Goal: Transaction & Acquisition: Purchase product/service

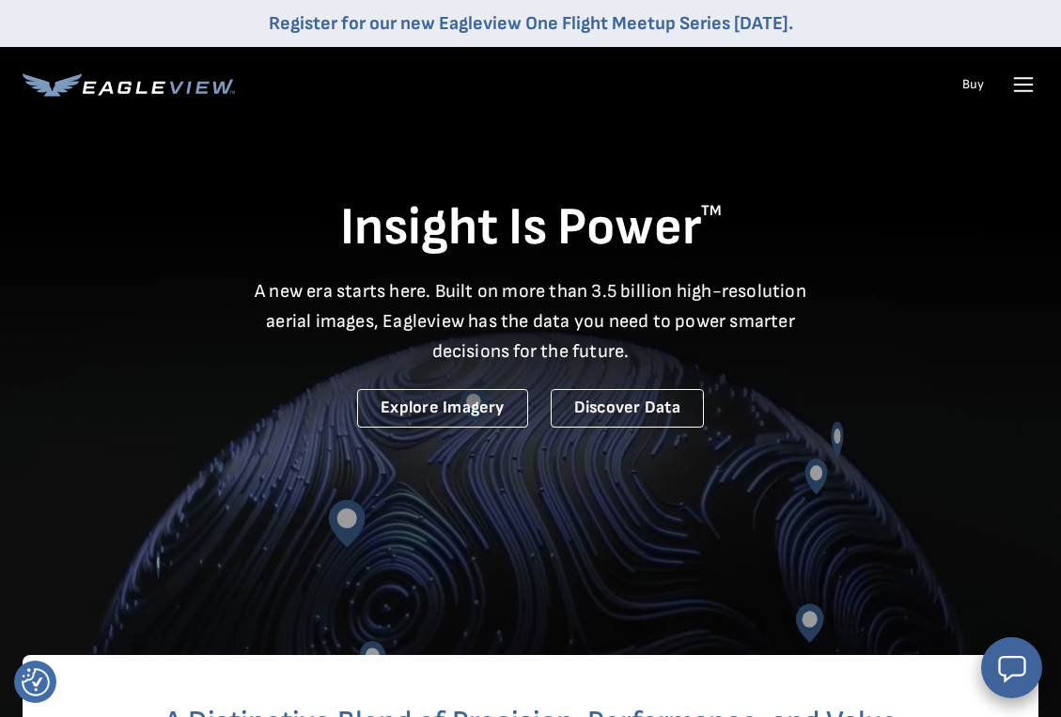
click at [1026, 87] on icon at bounding box center [1023, 85] width 30 height 30
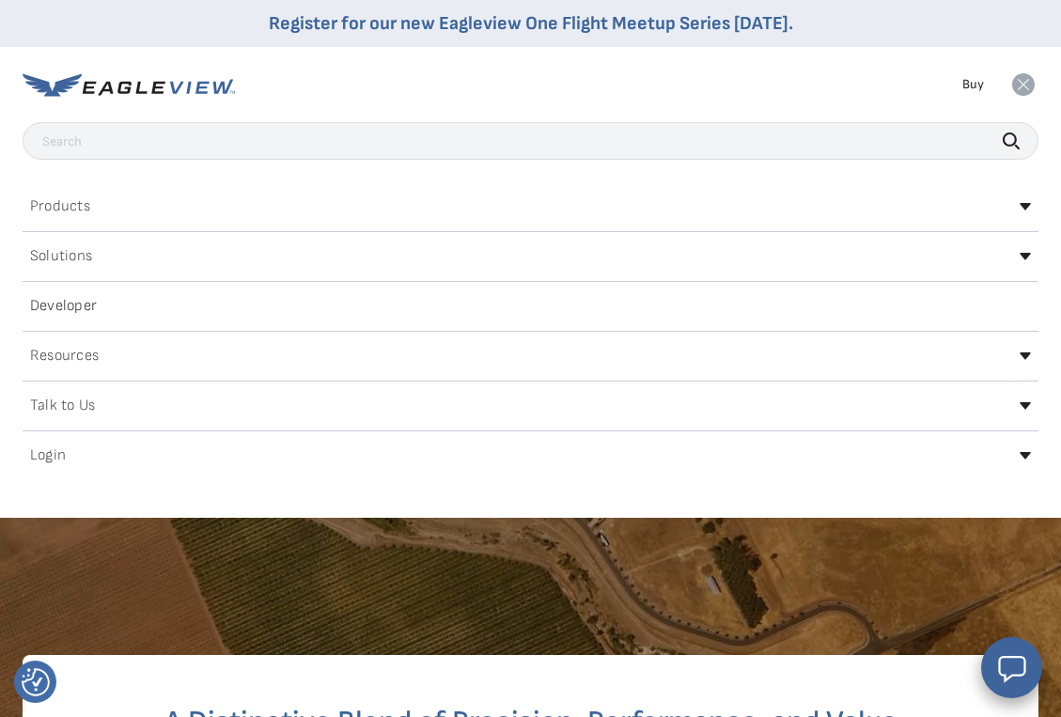
click at [49, 457] on h2 "Login" at bounding box center [48, 455] width 36 height 15
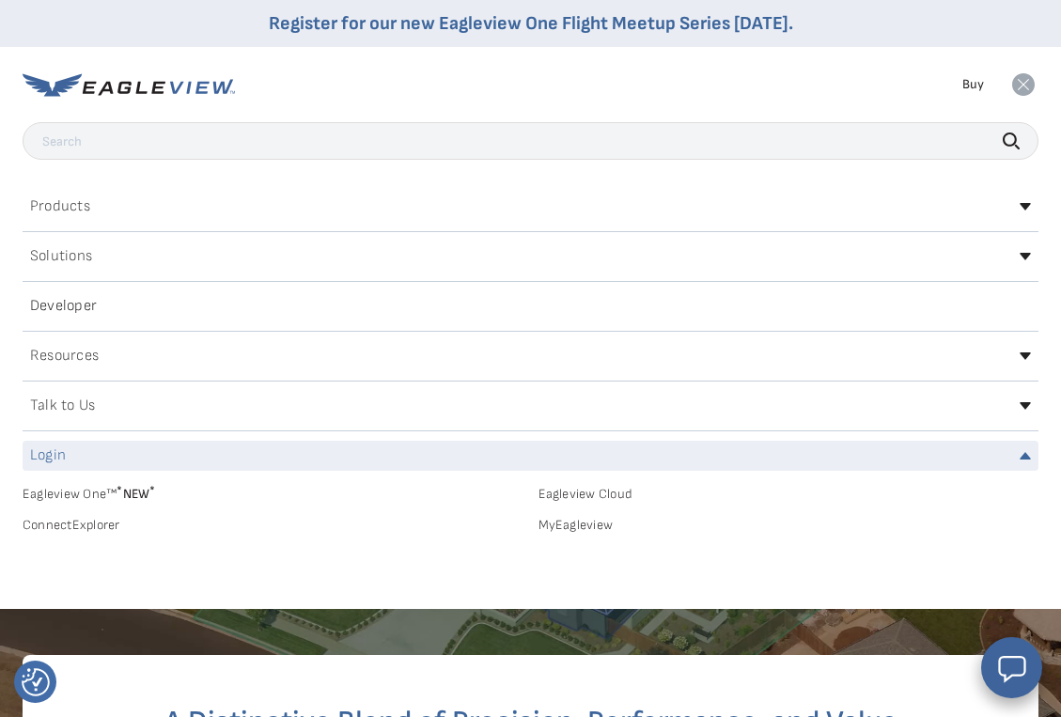
click at [562, 519] on link "MyEagleview" at bounding box center [788, 525] width 501 height 17
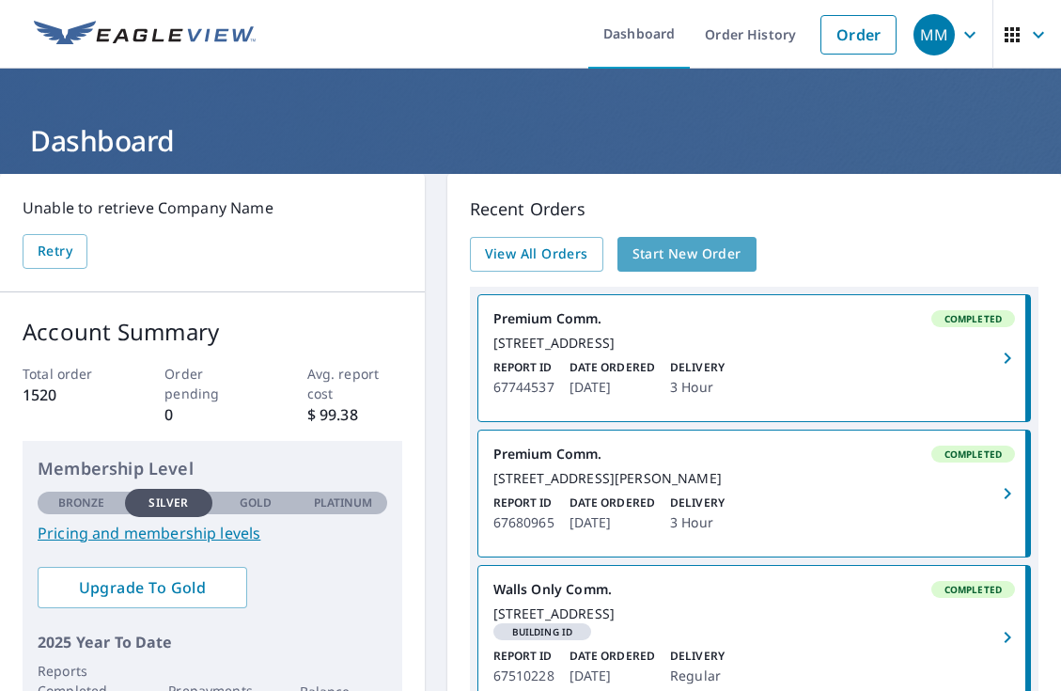
click at [711, 256] on span "Start New Order" at bounding box center [686, 253] width 109 height 23
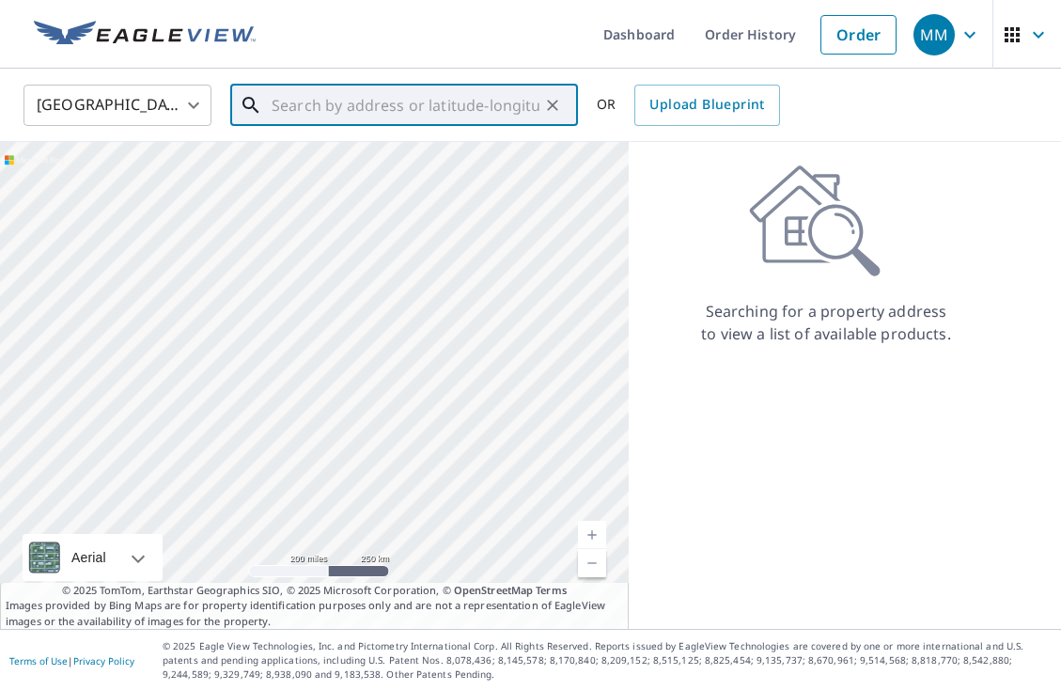
click at [297, 101] on input "text" at bounding box center [406, 105] width 268 height 53
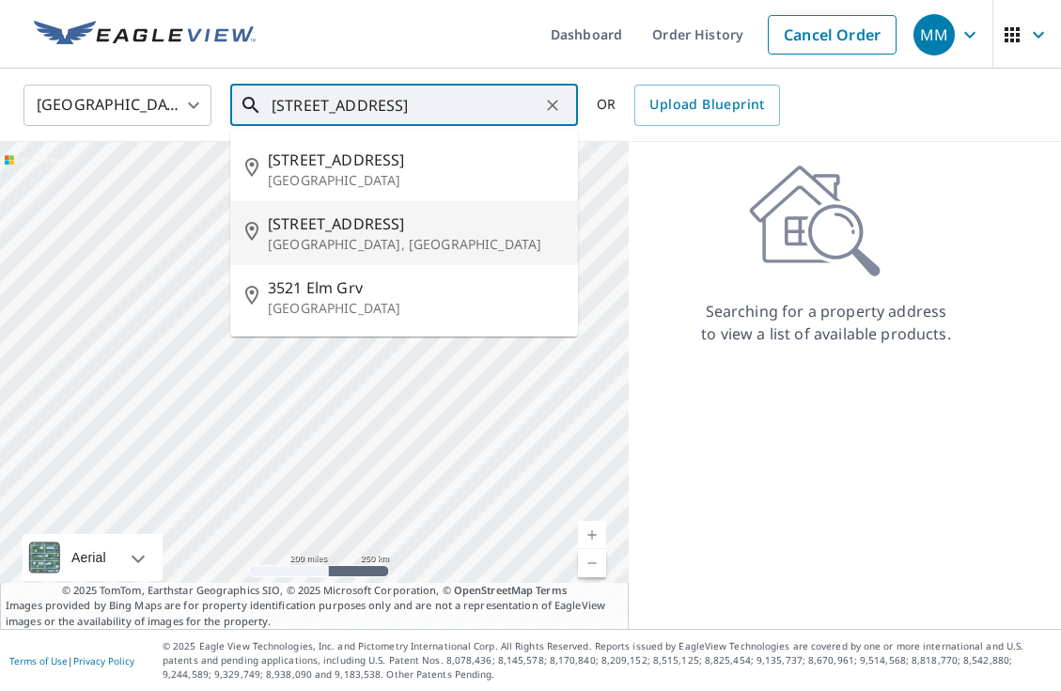
click at [346, 222] on span "[STREET_ADDRESS]" at bounding box center [415, 223] width 295 height 23
type input "[STREET_ADDRESS]"
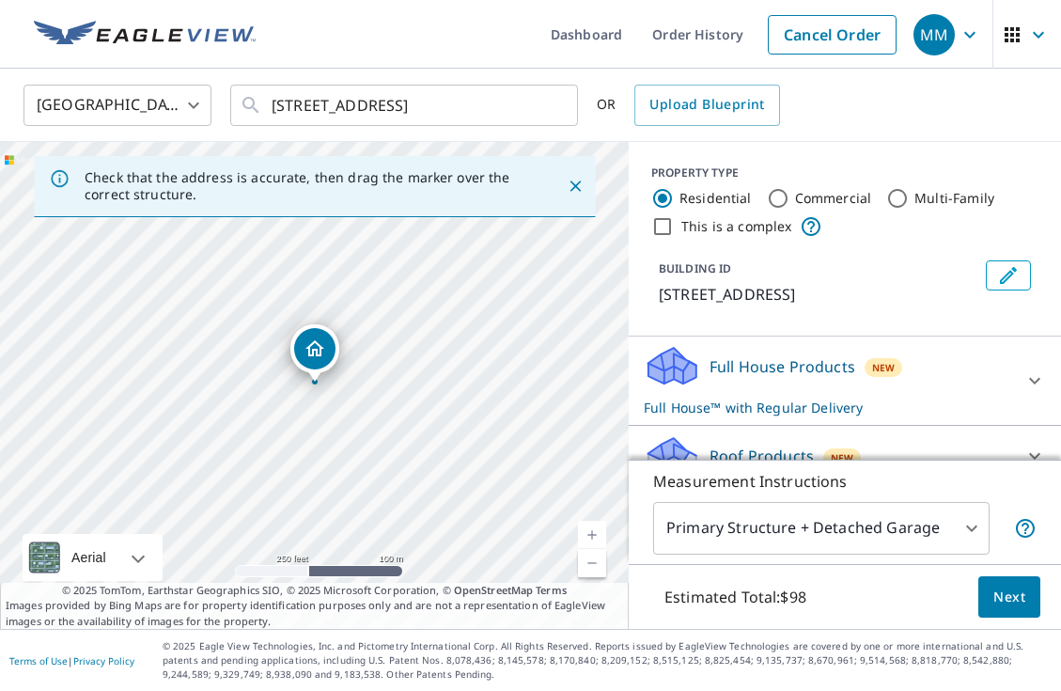
click at [594, 530] on link "Current Level 17, Zoom In" at bounding box center [592, 535] width 28 height 28
click at [594, 530] on link "Current Level 18, Zoom In" at bounding box center [592, 535] width 28 height 28
click at [594, 558] on link "Current Level 19, Zoom Out" at bounding box center [592, 563] width 28 height 28
click at [779, 198] on input "Commercial" at bounding box center [778, 198] width 23 height 23
radio input "true"
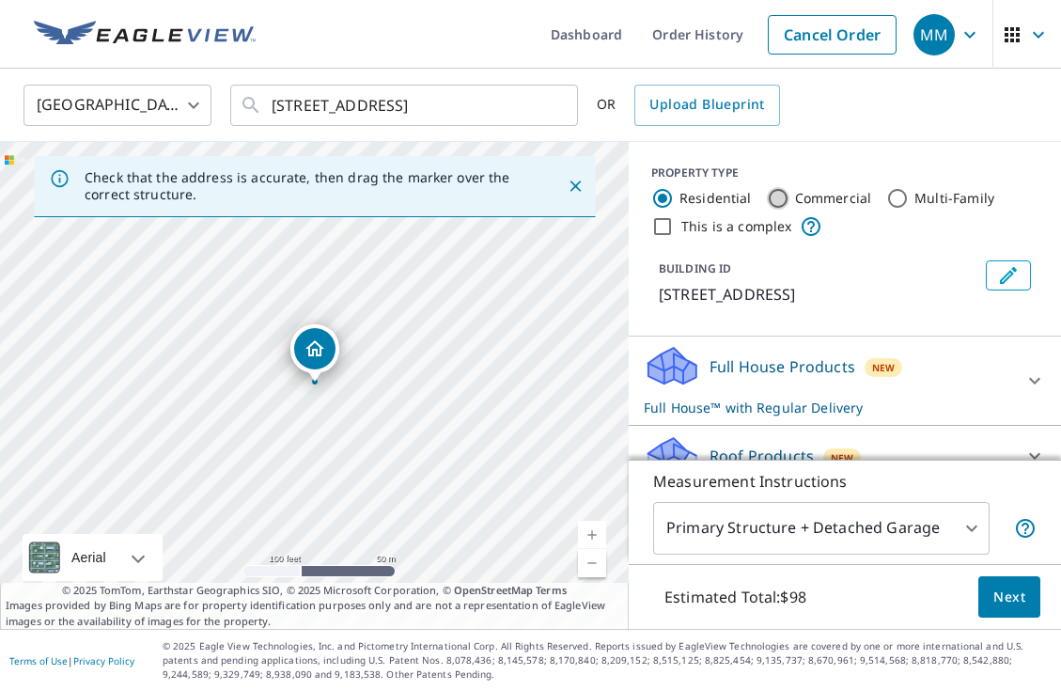
type input "4"
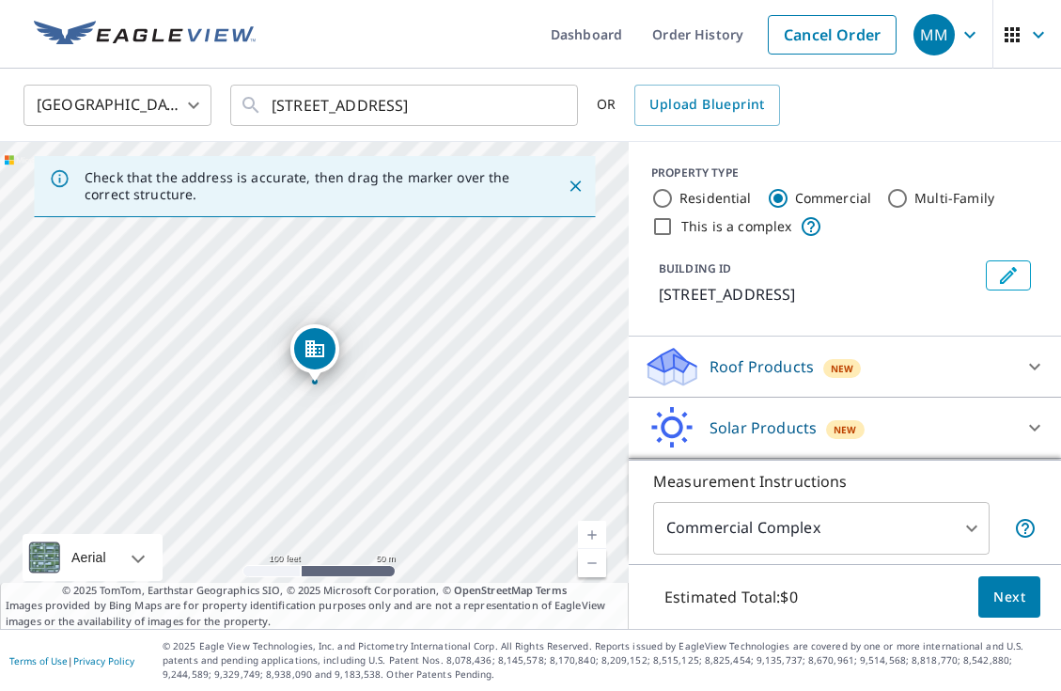
click at [665, 224] on input "This is a complex" at bounding box center [662, 226] width 23 height 23
checkbox input "true"
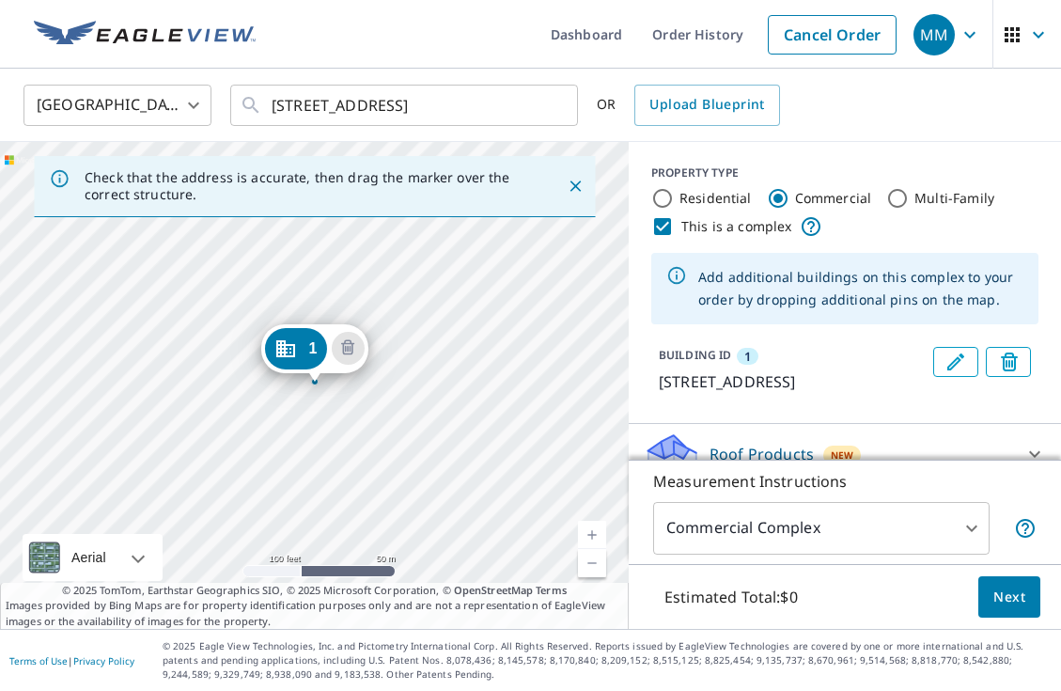
click at [389, 522] on div "1 [STREET_ADDRESS]" at bounding box center [314, 385] width 629 height 487
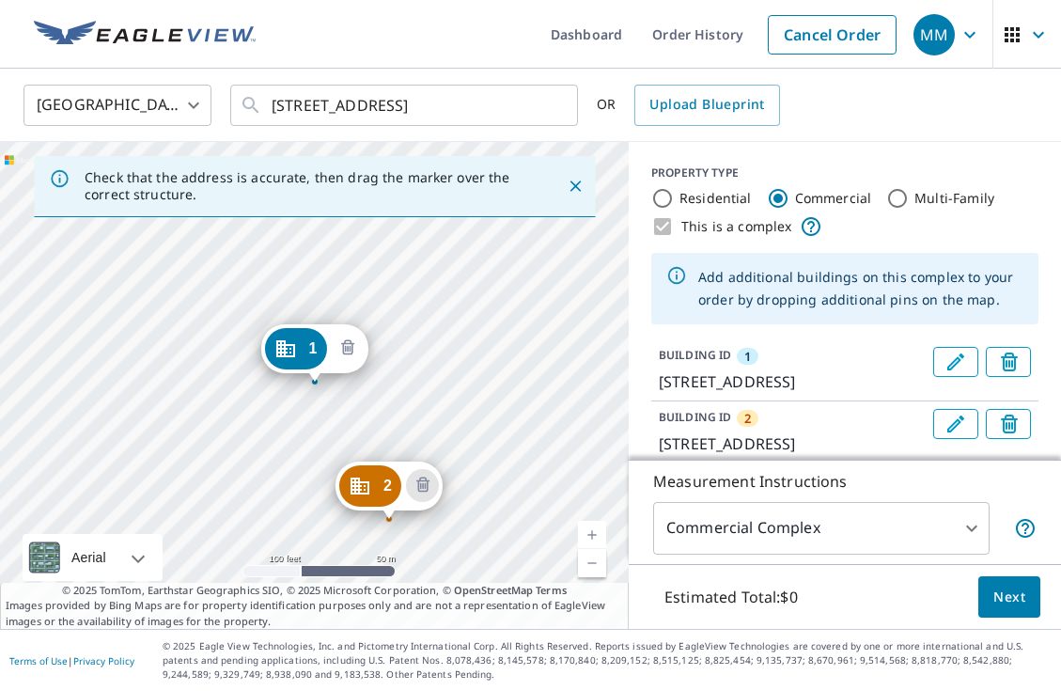
click at [350, 349] on icon "Delete building 1" at bounding box center [347, 348] width 23 height 23
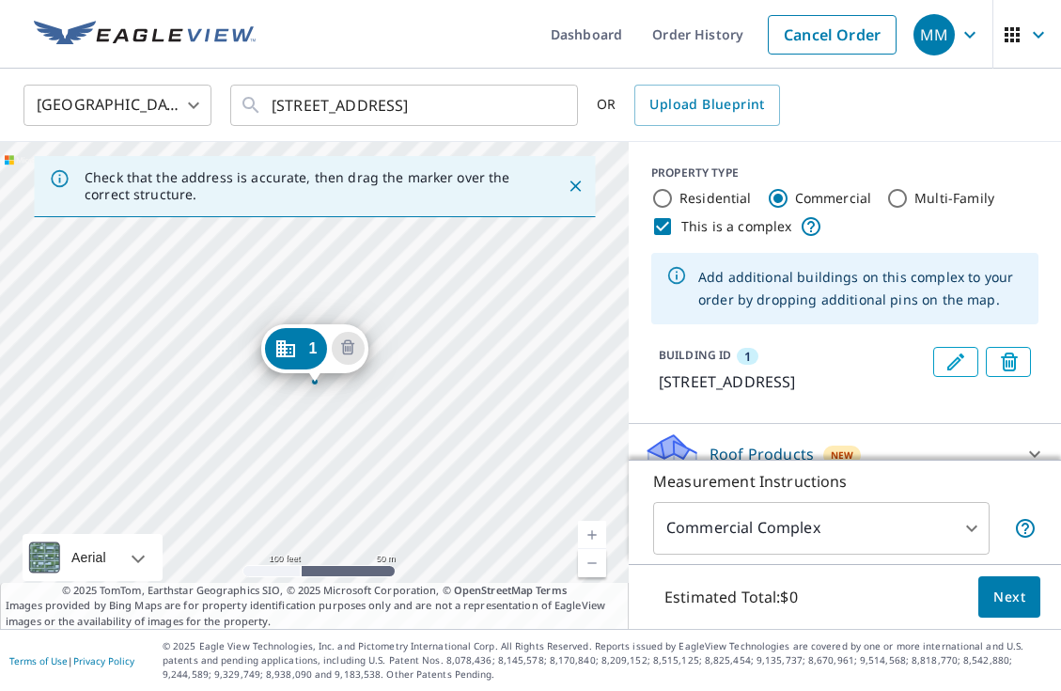
click at [1012, 593] on span "Next" at bounding box center [1009, 596] width 32 height 23
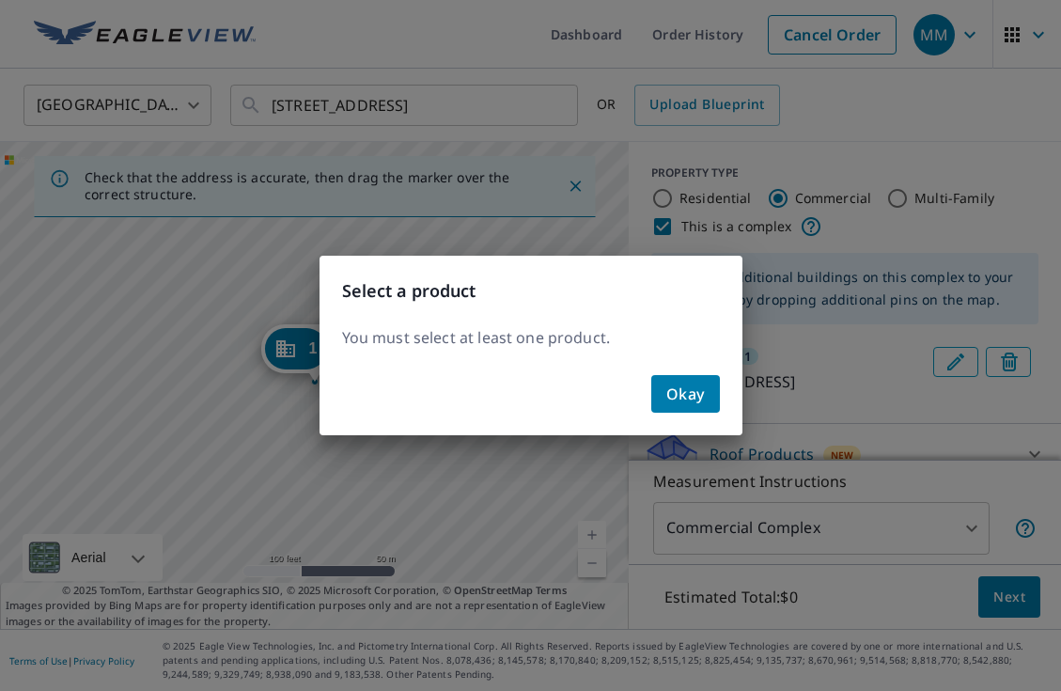
click at [691, 397] on span "Okay" at bounding box center [685, 394] width 39 height 26
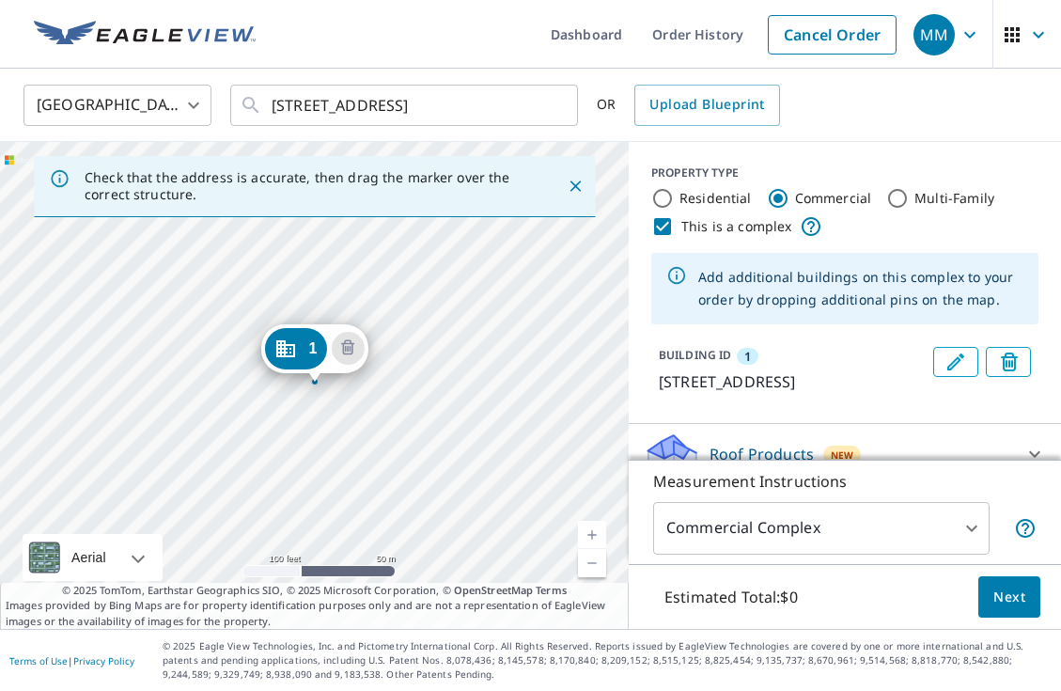
click at [283, 347] on icon "Dropped pin, building 1, Commercial property, 3629 Elm Grove Rd Rowlett, TX 750…" at bounding box center [284, 348] width 23 height 23
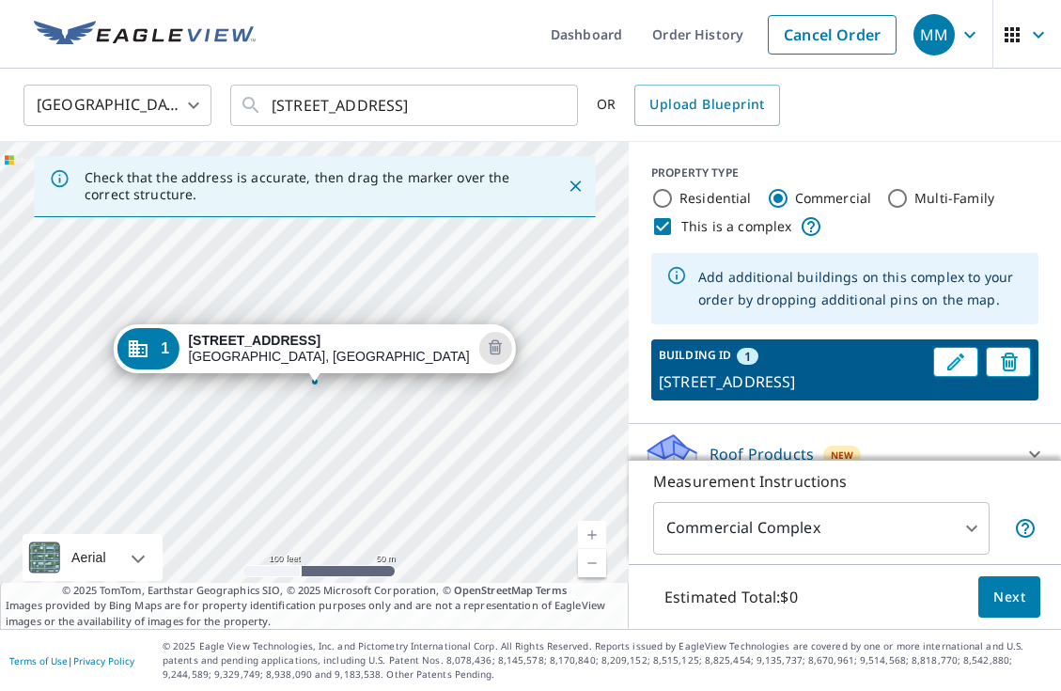
click at [595, 536] on link "Current Level 18, Zoom In" at bounding box center [592, 535] width 28 height 28
click at [595, 536] on link "Current Level 19, Zoom In" at bounding box center [592, 535] width 28 height 28
click at [294, 402] on div "1 [STREET_ADDRESS]" at bounding box center [314, 385] width 629 height 487
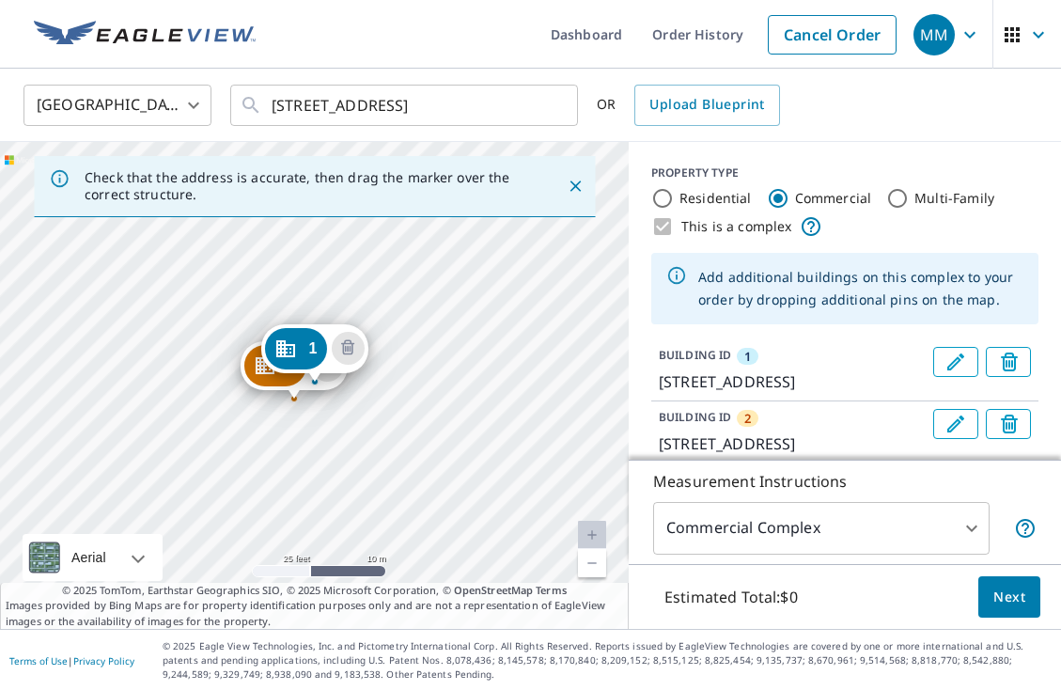
click at [255, 366] on icon "Dropped pin, building 2, Commercial property, 3629 Elm Grove Rd Rowlett, TX 750…" at bounding box center [265, 365] width 23 height 23
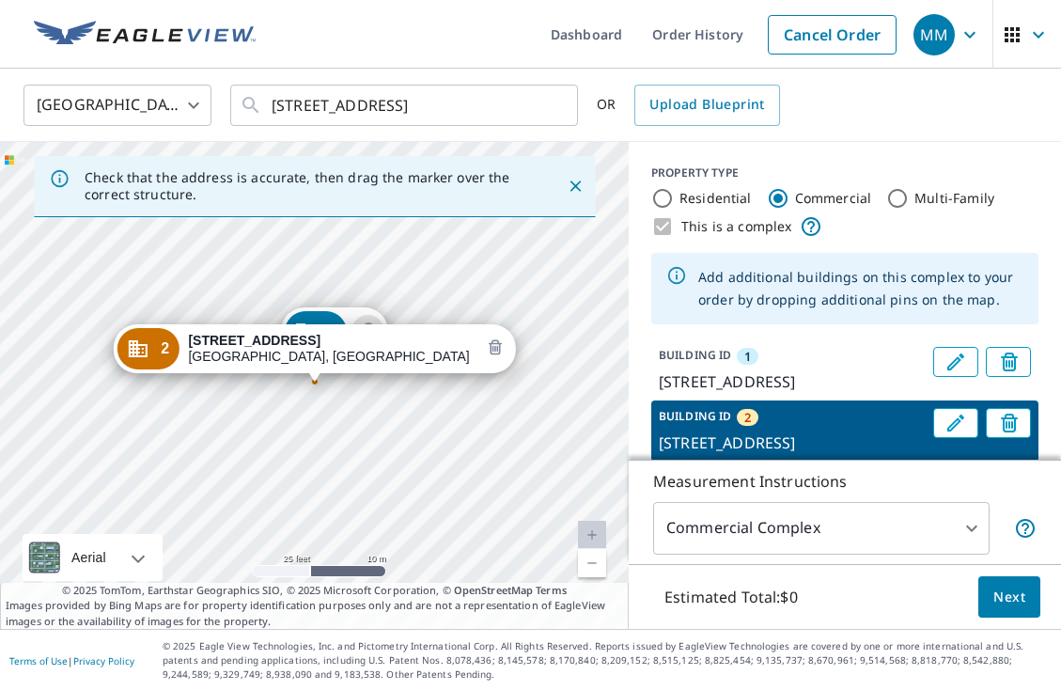
click at [492, 349] on icon "Delete building 2" at bounding box center [495, 348] width 6 height 6
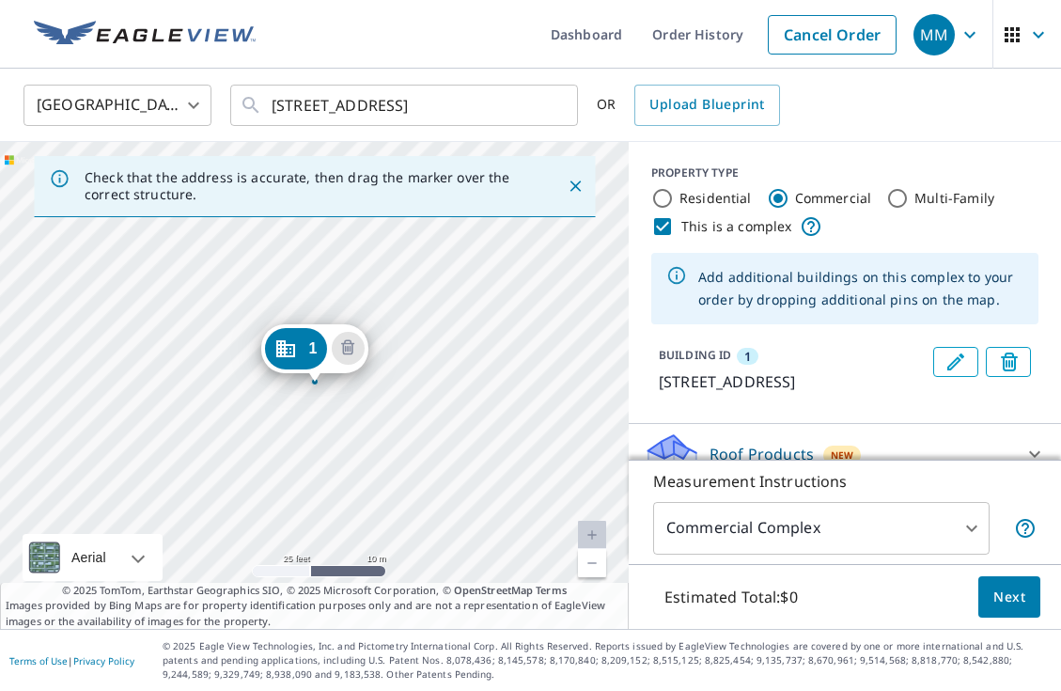
click at [970, 525] on body "MM MM Dashboard Order History Cancel Order MM [GEOGRAPHIC_DATA] [GEOGRAPHIC_DAT…" at bounding box center [530, 345] width 1061 height 691
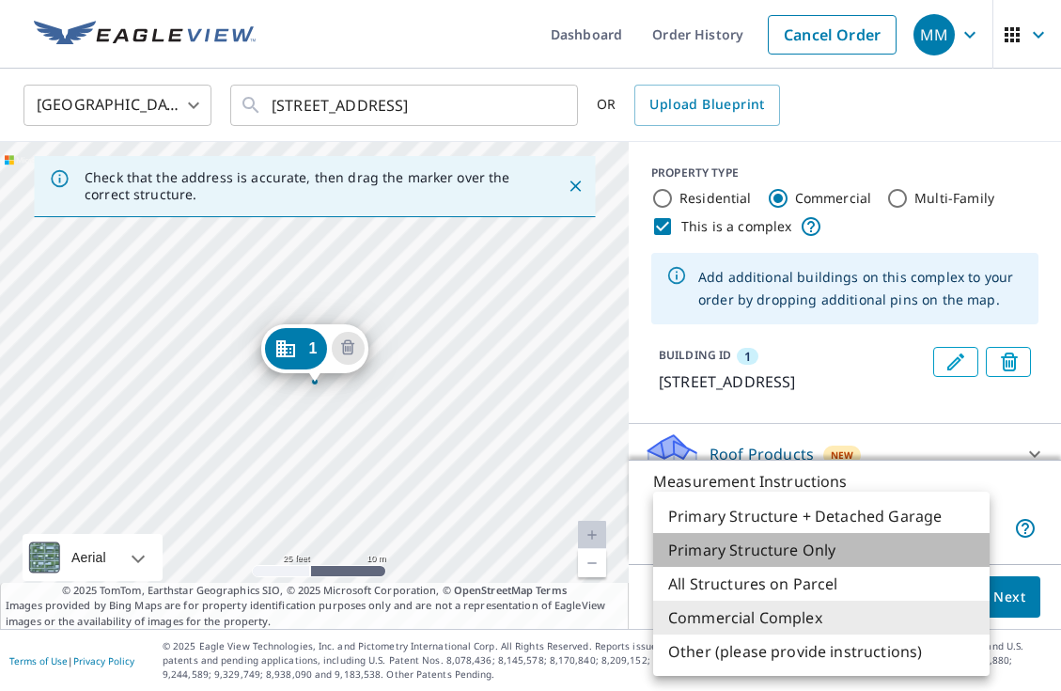
click at [817, 546] on li "Primary Structure Only" at bounding box center [821, 550] width 336 height 34
type input "2"
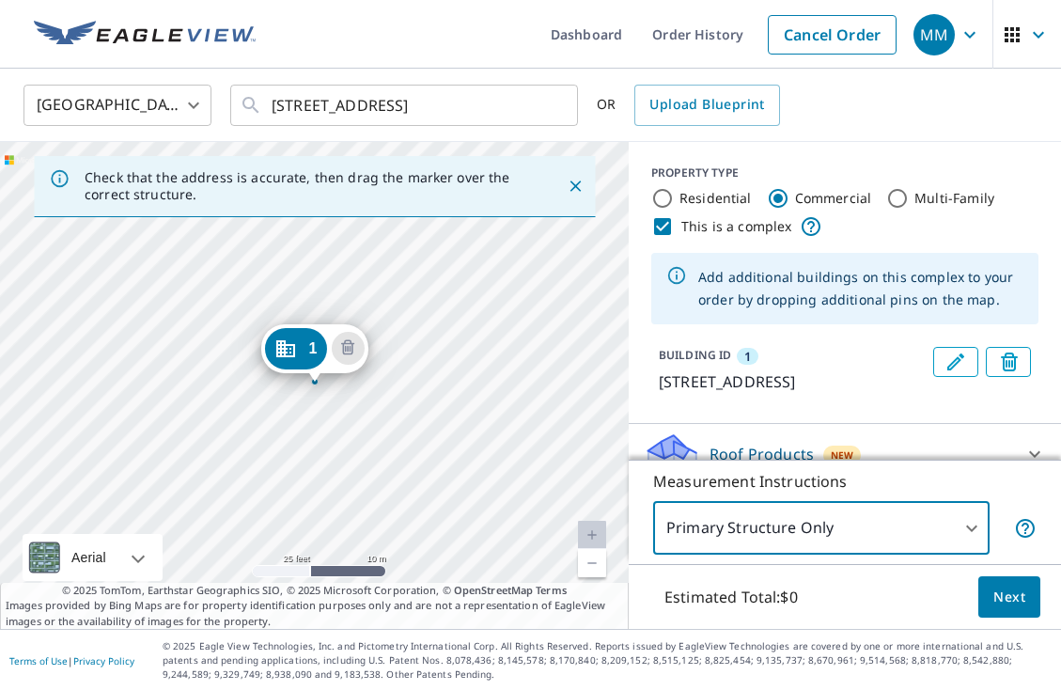
click at [951, 366] on icon "Edit building 1" at bounding box center [955, 362] width 23 height 23
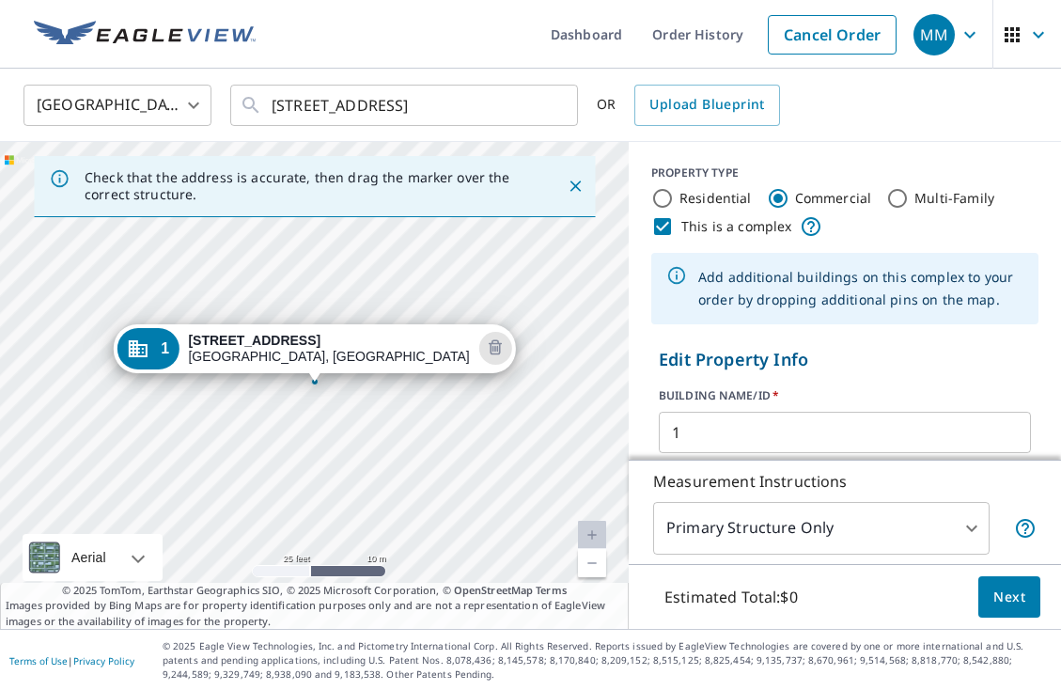
click at [278, 343] on strong "[STREET_ADDRESS]" at bounding box center [254, 340] width 133 height 15
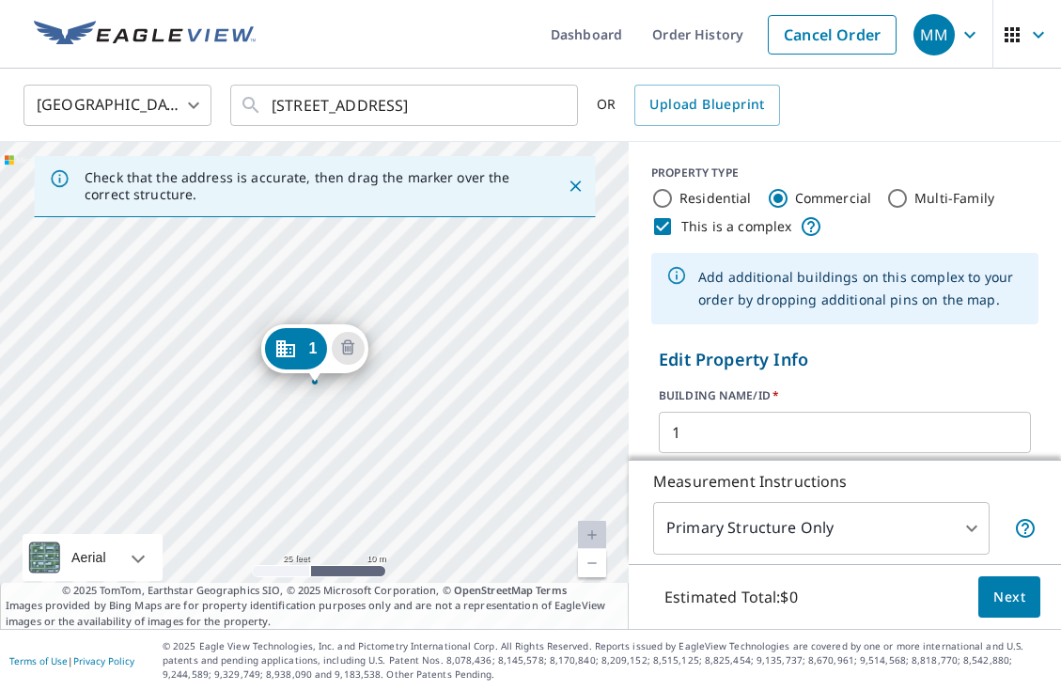
click at [994, 600] on span "Next" at bounding box center [1009, 596] width 32 height 23
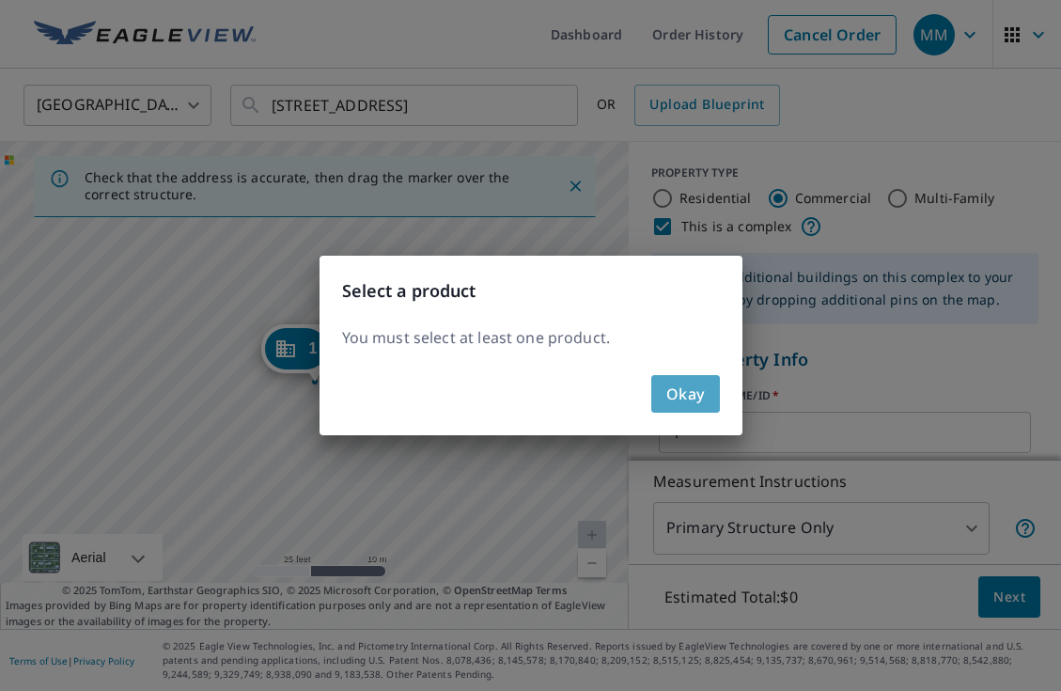
click at [691, 399] on span "Okay" at bounding box center [685, 394] width 39 height 26
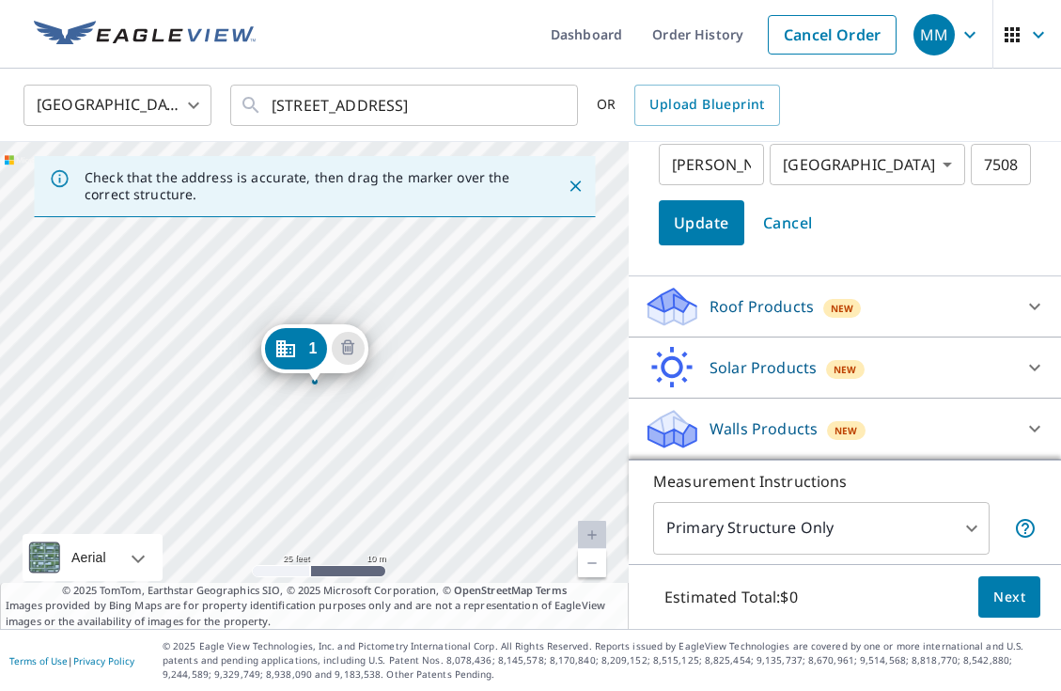
scroll to position [429, 0]
click at [786, 305] on p "Roof Products" at bounding box center [761, 306] width 104 height 23
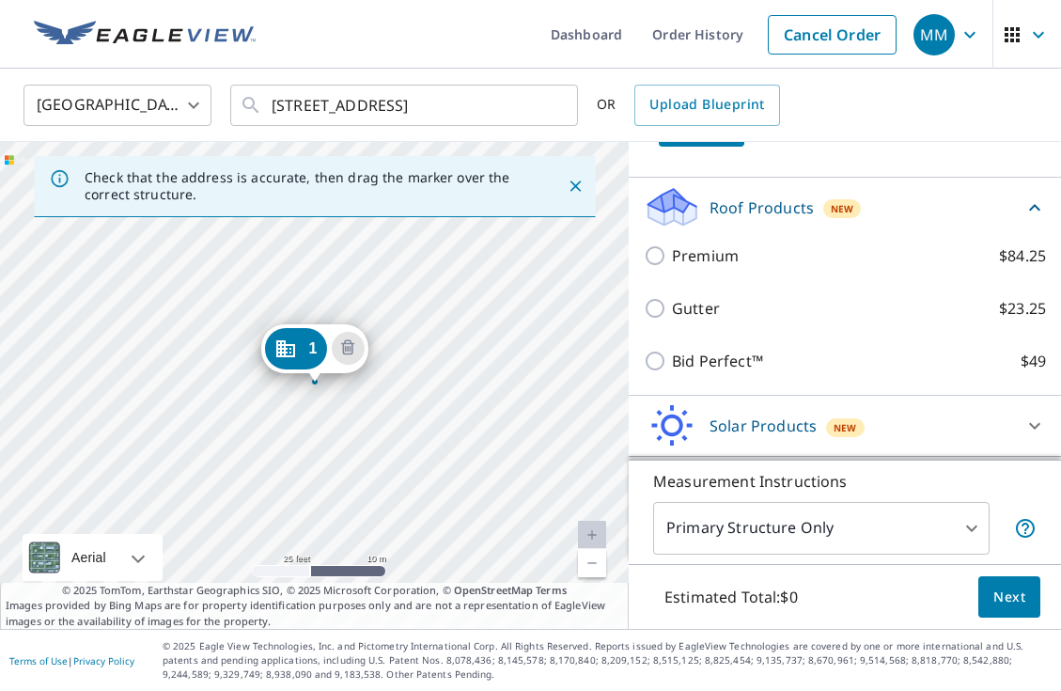
scroll to position [530, 0]
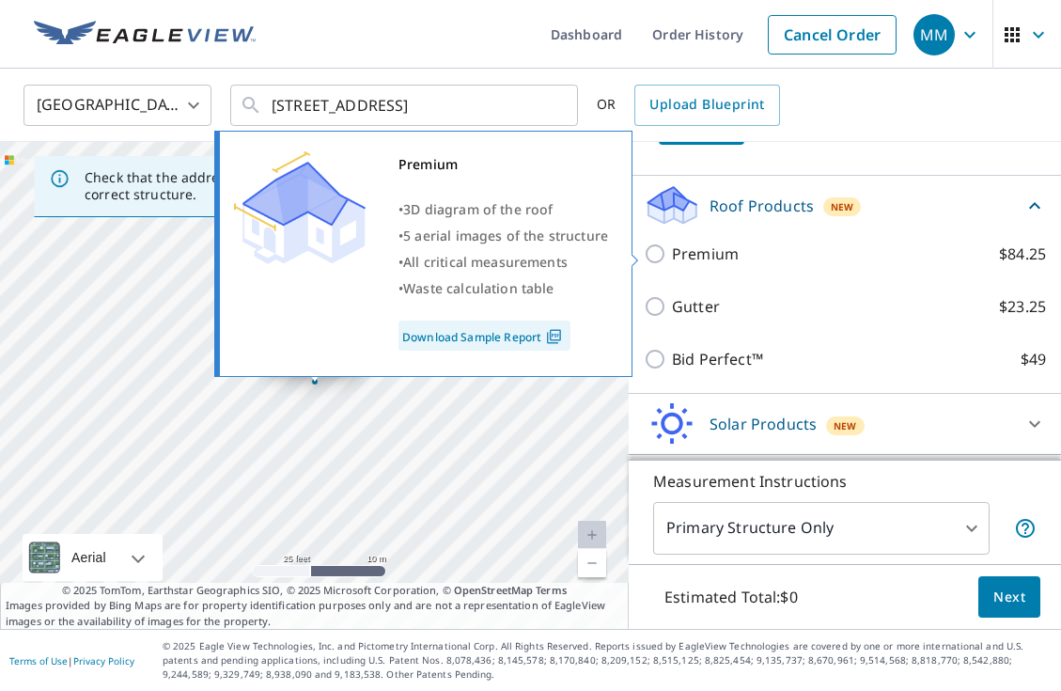
click at [656, 253] on input "Premium $84.25" at bounding box center [658, 253] width 28 height 23
checkbox input "true"
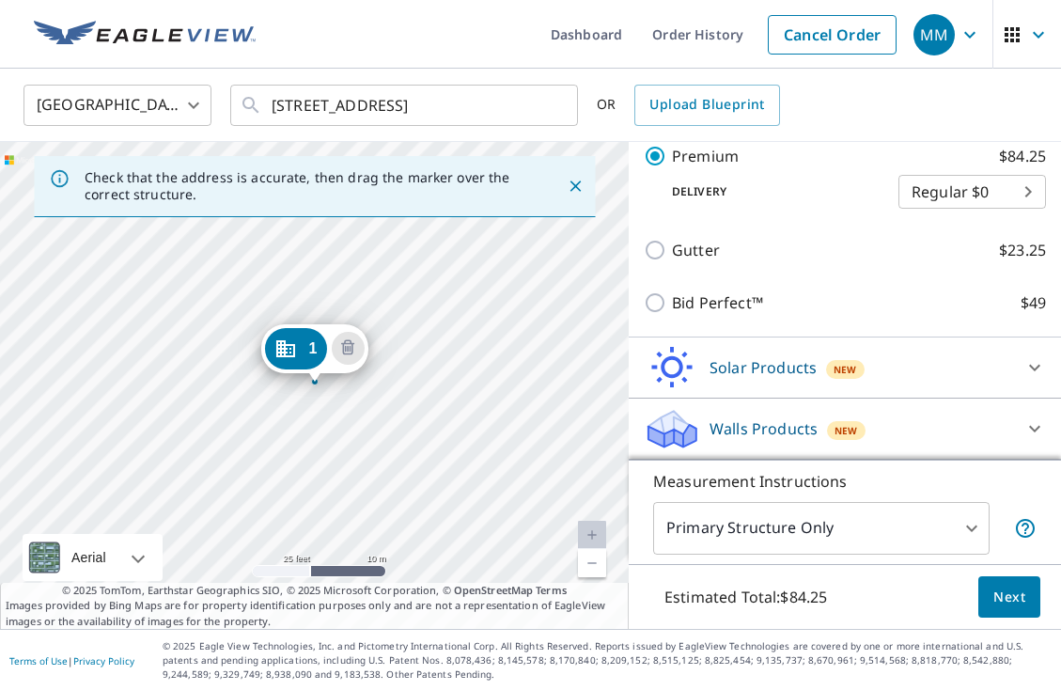
scroll to position [0, 0]
click at [771, 430] on p "Walls Products" at bounding box center [763, 428] width 108 height 23
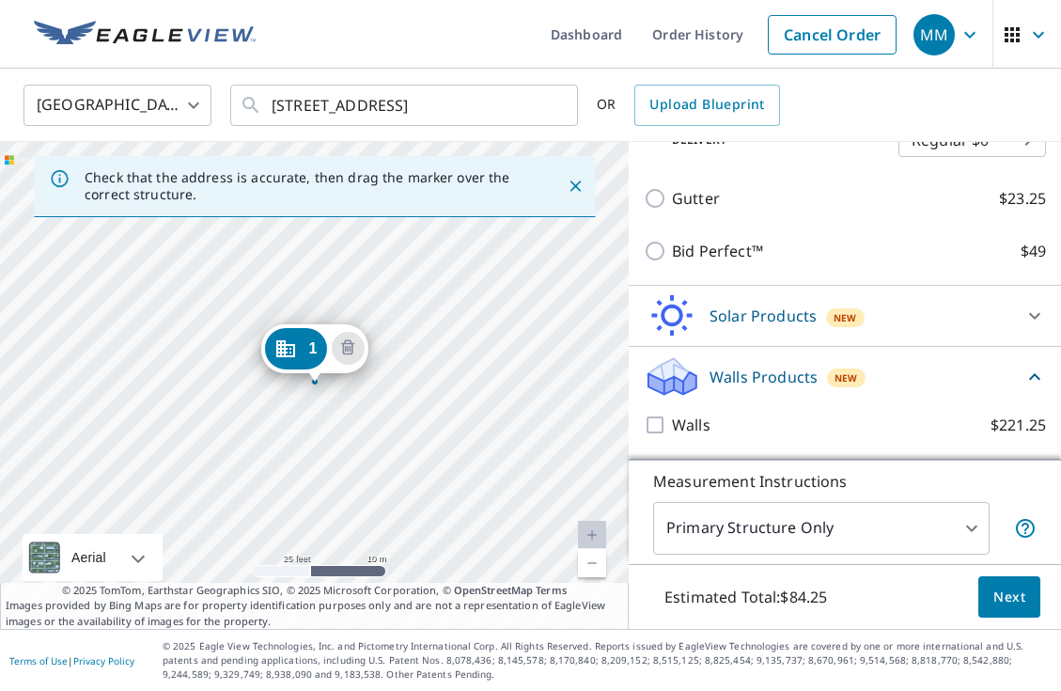
scroll to position [709, 0]
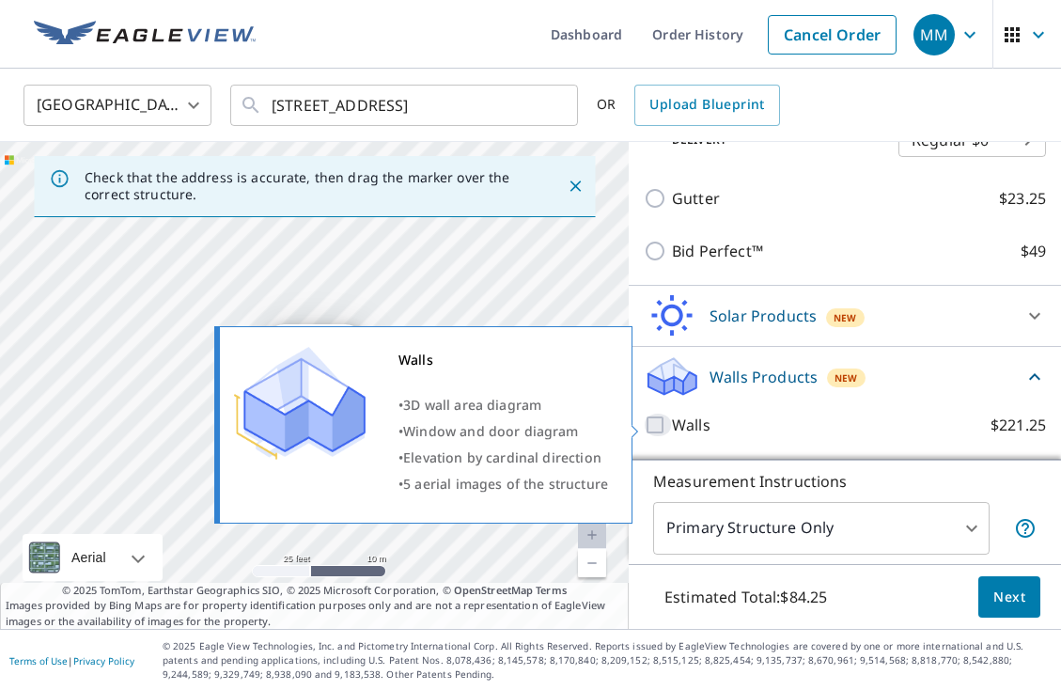
click at [653, 426] on input "Walls $221.25" at bounding box center [658, 424] width 28 height 23
checkbox input "true"
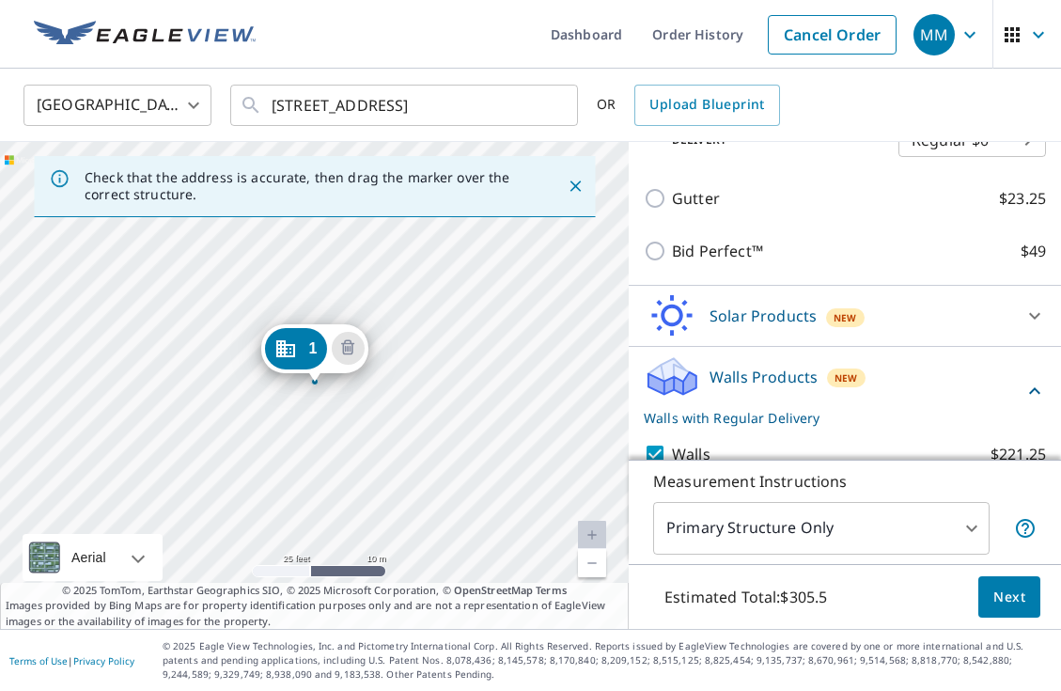
click at [1004, 593] on span "Next" at bounding box center [1009, 596] width 32 height 23
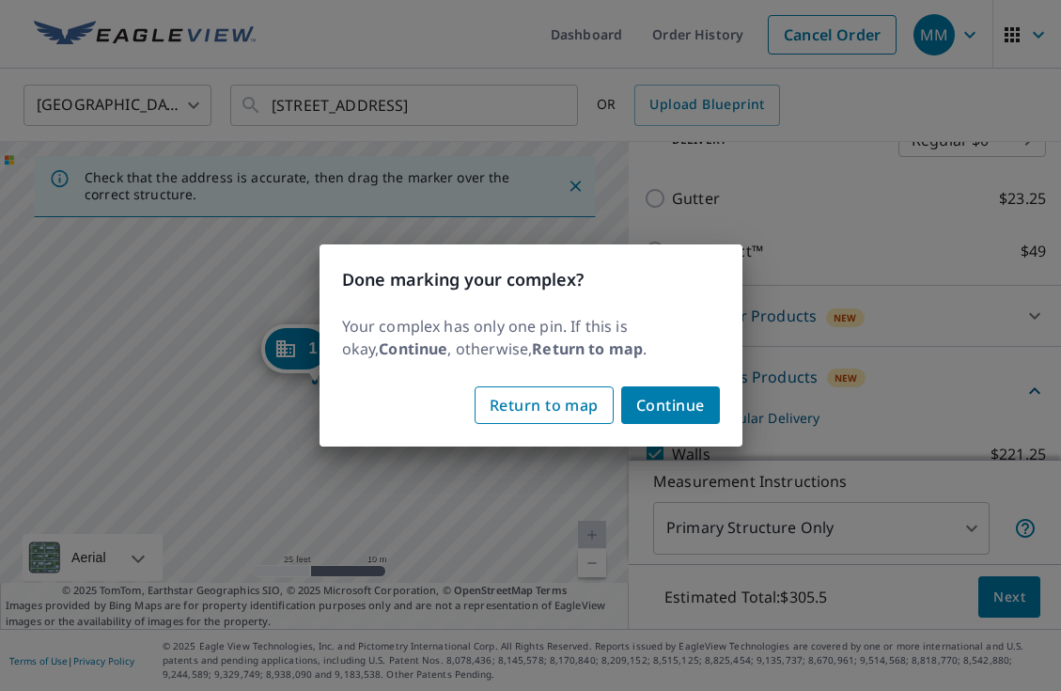
click at [568, 402] on span "Return to map" at bounding box center [544, 405] width 109 height 26
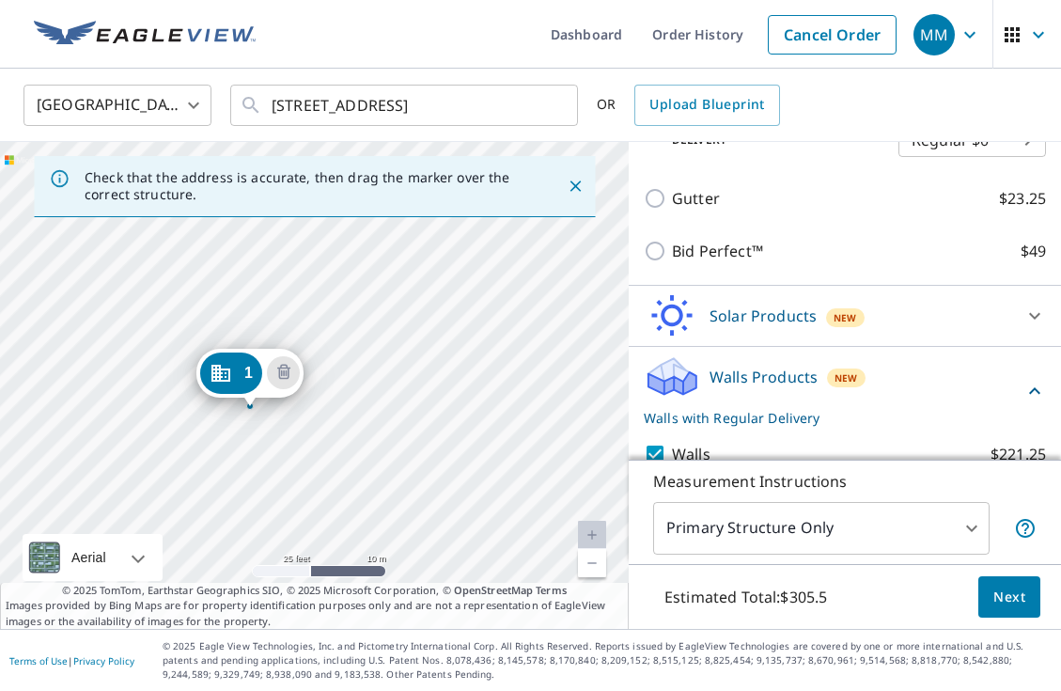
drag, startPoint x: 313, startPoint y: 349, endPoint x: 248, endPoint y: 373, distance: 69.3
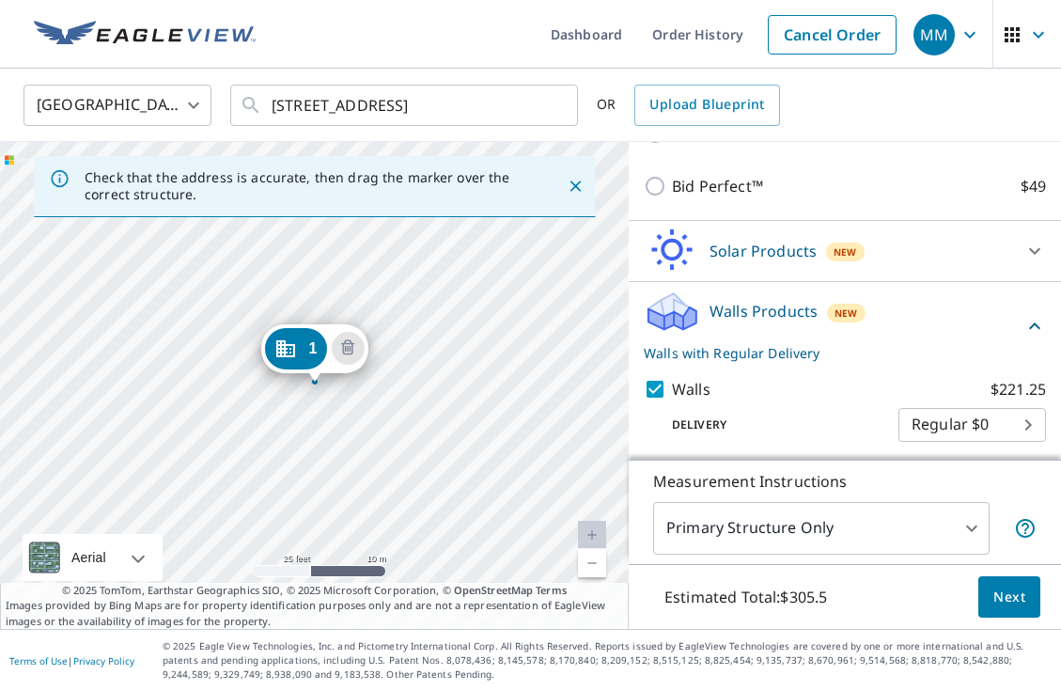
click at [1011, 599] on span "Next" at bounding box center [1009, 596] width 32 height 23
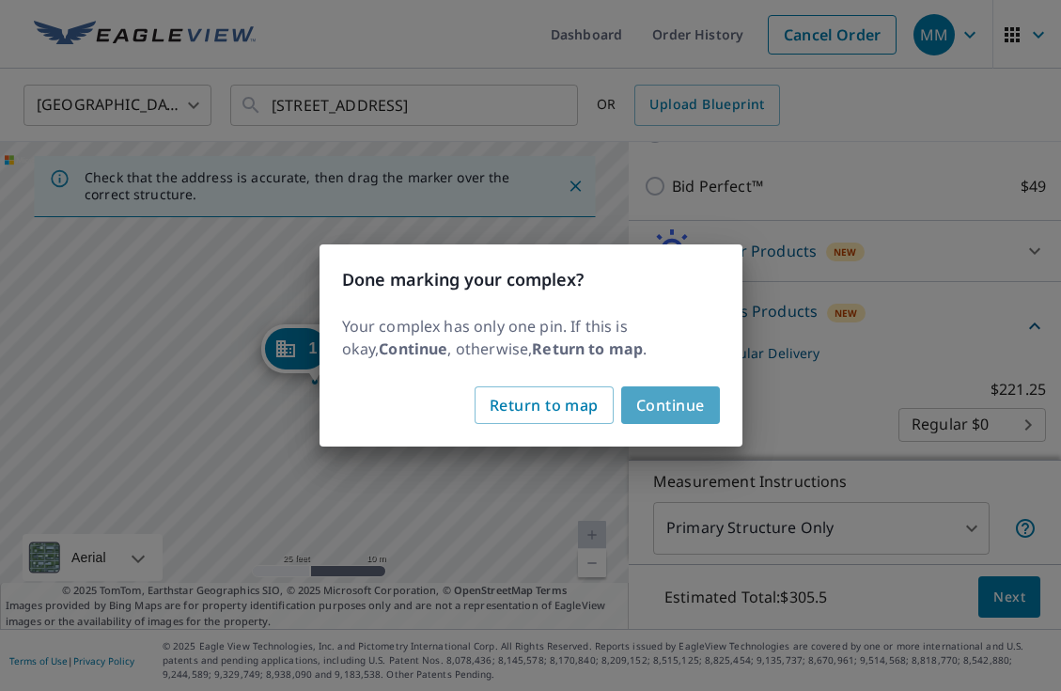
click at [685, 401] on span "Continue" at bounding box center [670, 405] width 69 height 26
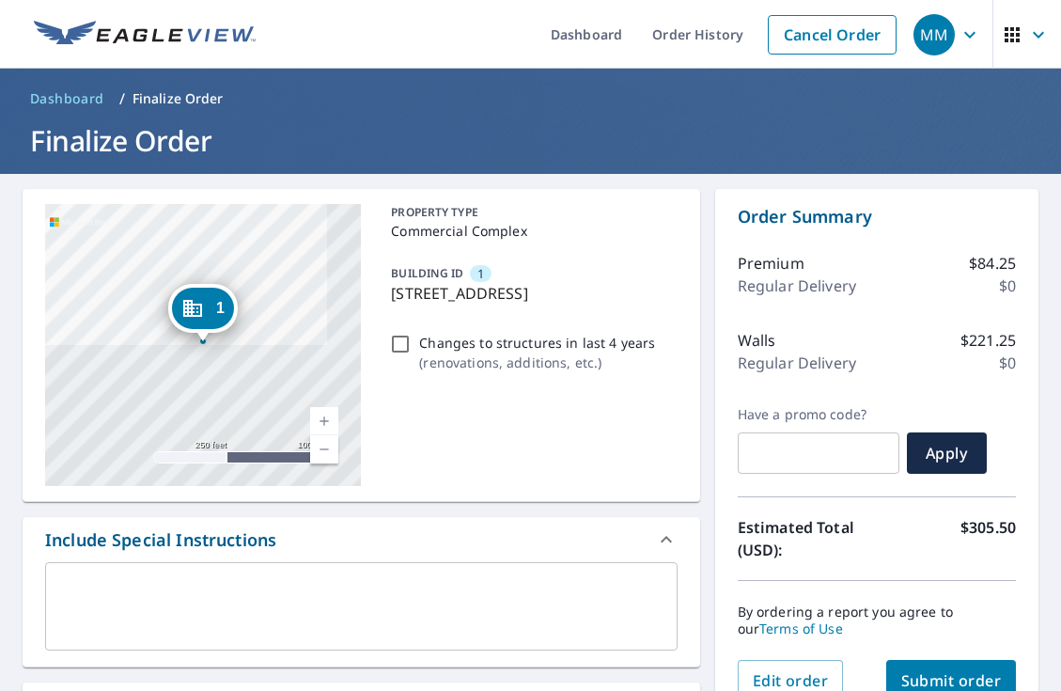
click at [329, 415] on link "Current Level 17, Zoom In" at bounding box center [324, 421] width 28 height 28
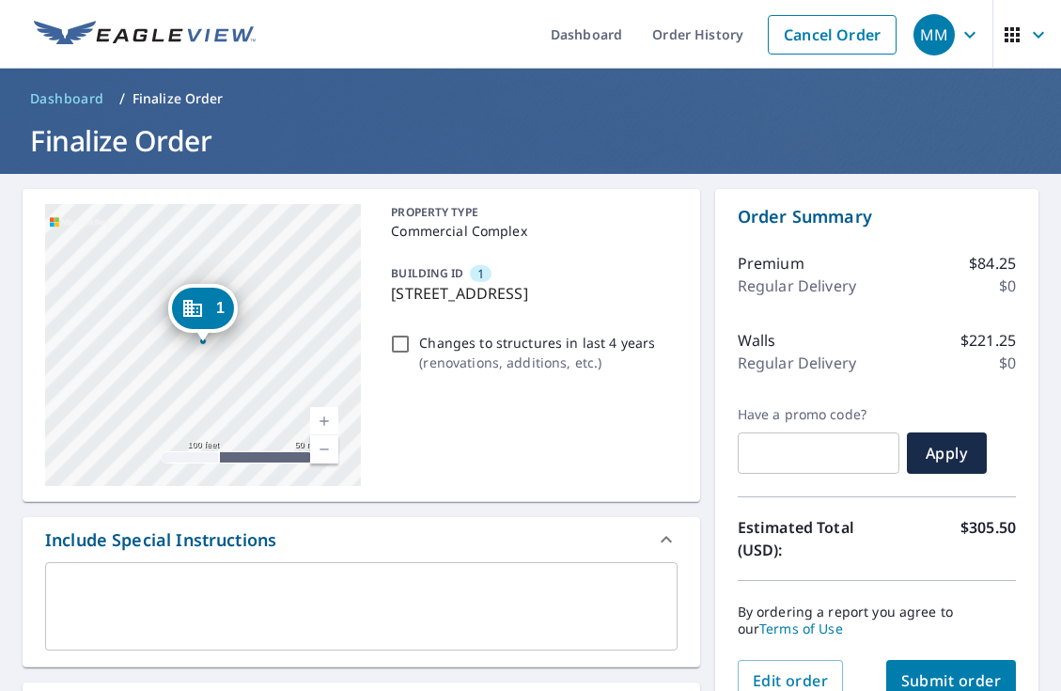
click at [329, 414] on link "Current Level 18, Zoom In" at bounding box center [324, 421] width 28 height 28
click at [329, 414] on link "Current Level 19, Zoom In" at bounding box center [324, 421] width 28 height 28
click at [329, 414] on link "Current Level 20, Zoom In Disabled" at bounding box center [324, 421] width 28 height 28
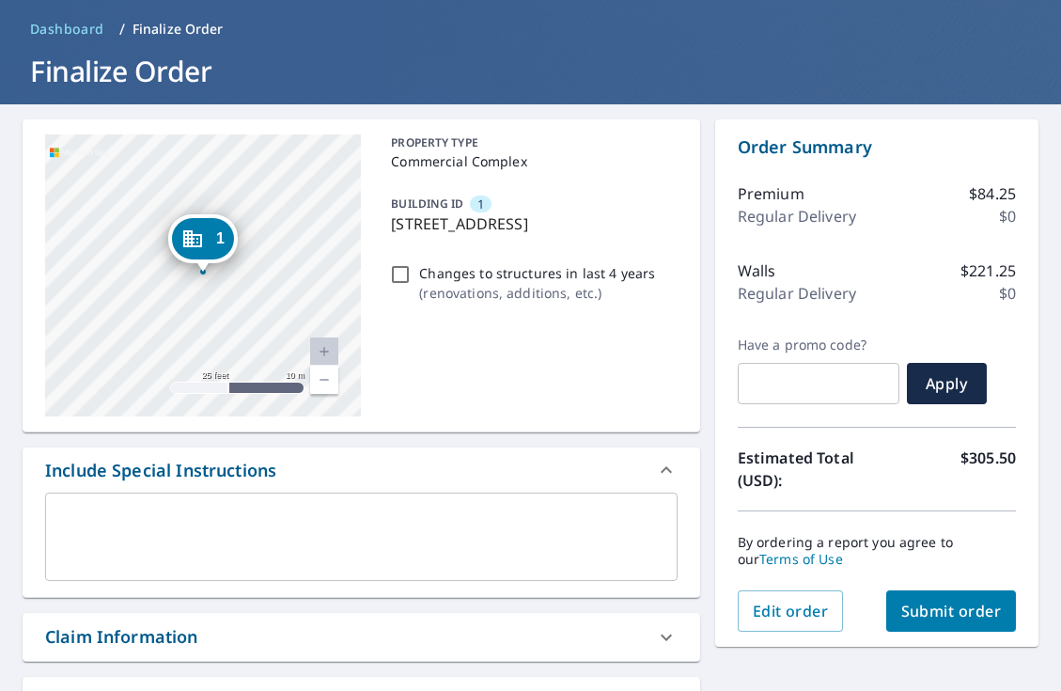
scroll to position [101, 0]
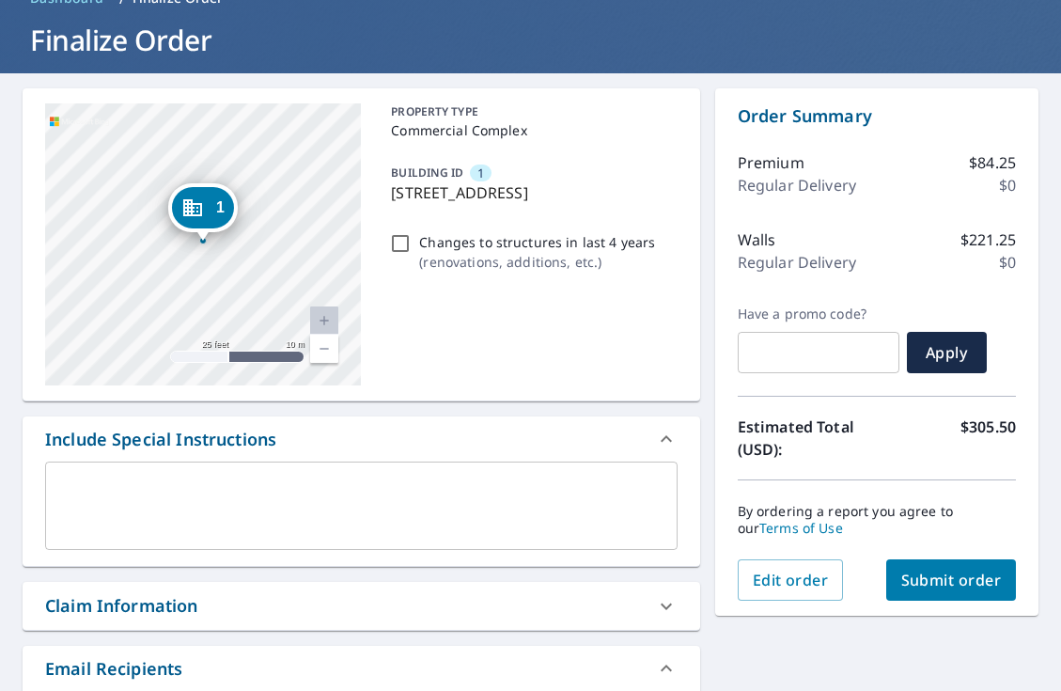
click at [957, 583] on span "Submit order" at bounding box center [951, 579] width 101 height 21
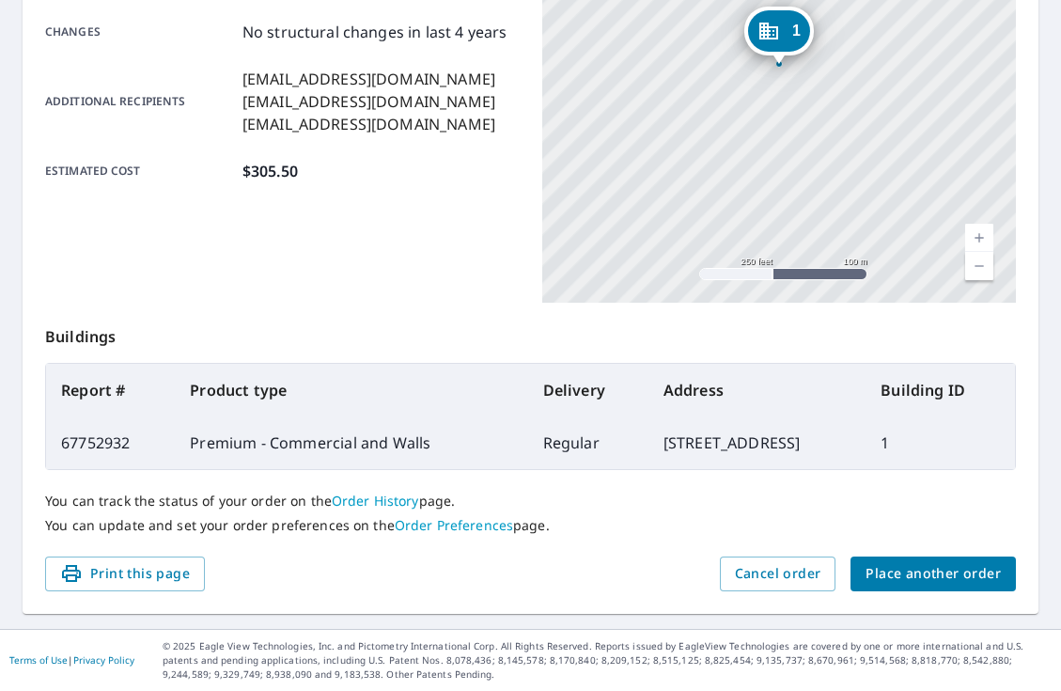
scroll to position [429, 0]
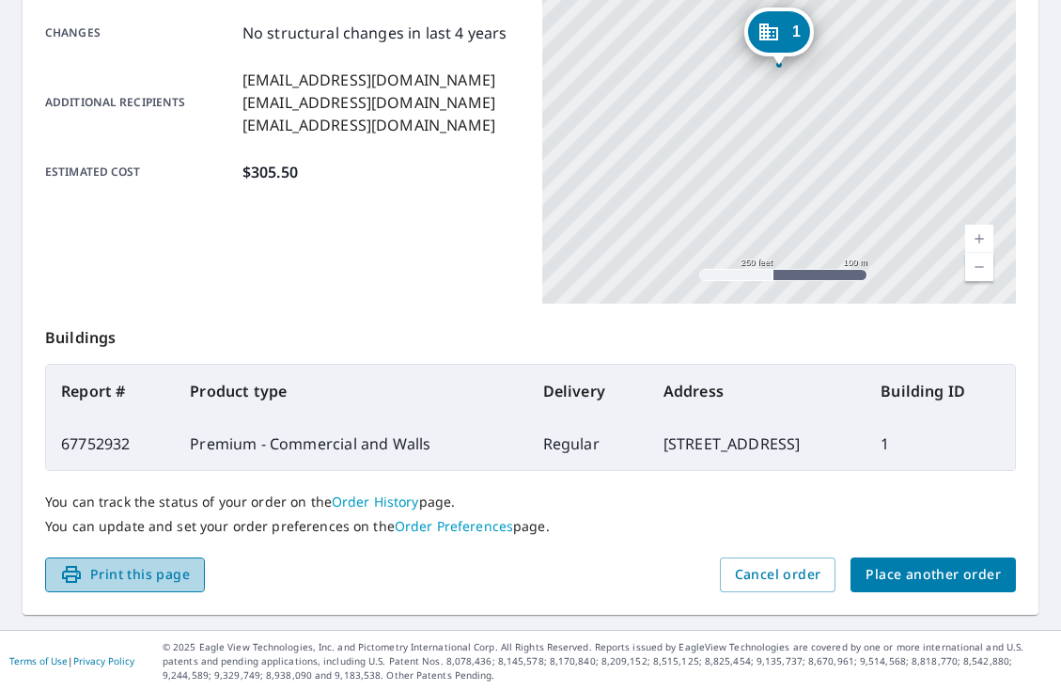
click at [152, 578] on span "Print this page" at bounding box center [125, 574] width 130 height 23
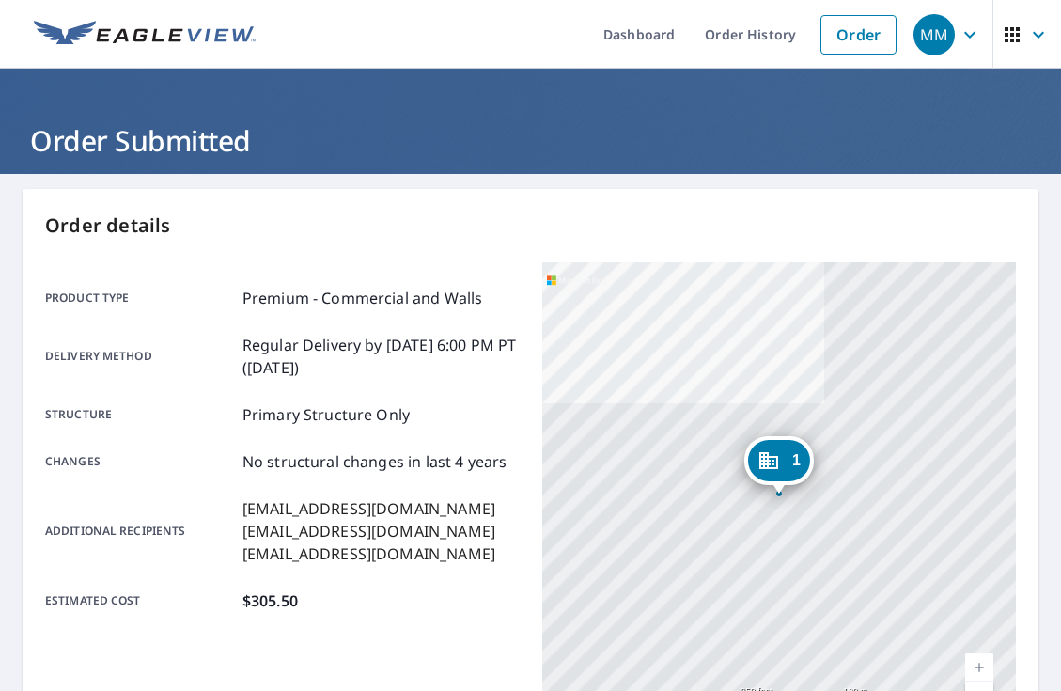
scroll to position [0, 0]
